Goal: Transaction & Acquisition: Purchase product/service

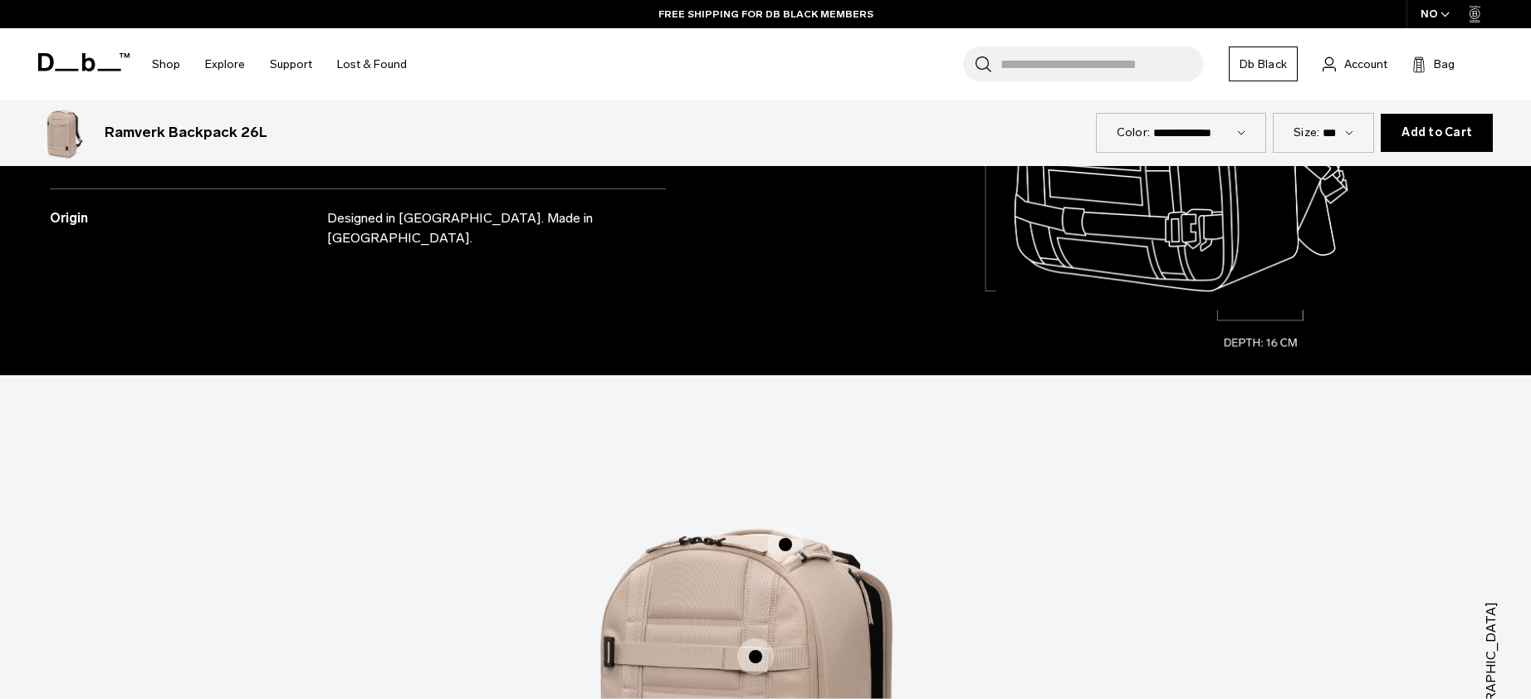
scroll to position [2097, 0]
